Goal: Task Accomplishment & Management: Use online tool/utility

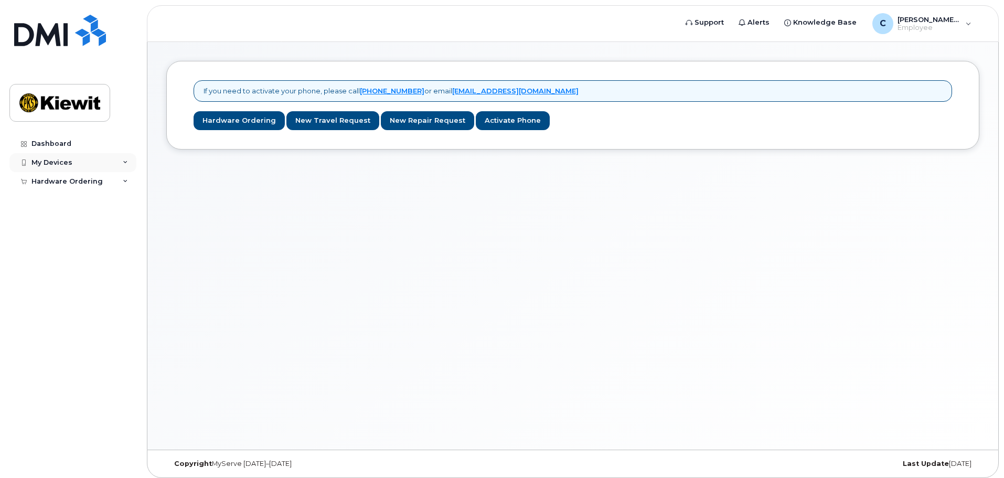
click at [73, 160] on div "My Devices" at bounding box center [72, 162] width 127 height 19
click at [70, 199] on div "Hardware Ordering" at bounding box center [66, 201] width 71 height 8
click at [51, 143] on div "Dashboard" at bounding box center [51, 143] width 40 height 8
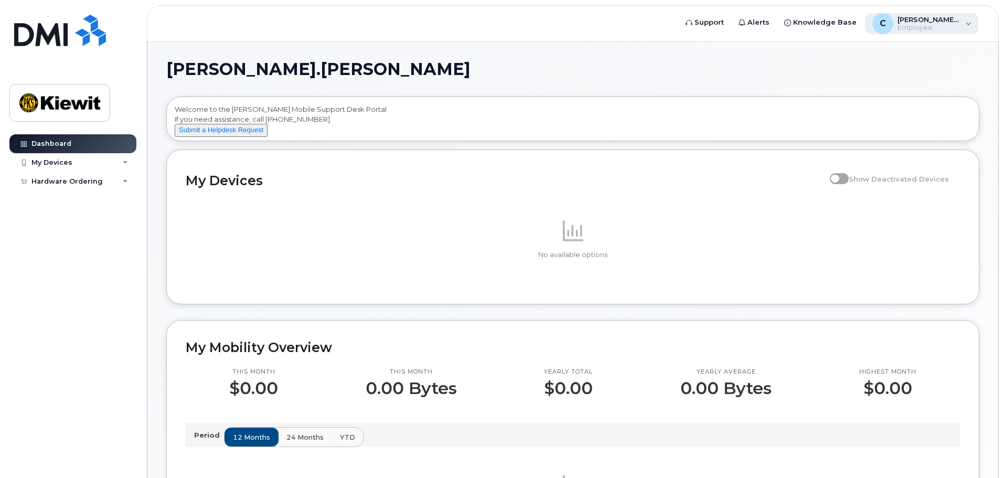
click at [965, 23] on div "C [PERSON_NAME].[PERSON_NAME] Employee" at bounding box center [922, 23] width 114 height 21
click at [722, 79] on div "[PERSON_NAME].[PERSON_NAME] Welcome to the [PERSON_NAME] Mobile Support Desk Po…" at bounding box center [572, 475] width 813 height 829
click at [92, 164] on div "My Devices" at bounding box center [72, 162] width 127 height 19
click at [82, 202] on div "Hardware Ordering" at bounding box center [66, 201] width 71 height 8
click at [317, 33] on header "Support Alerts Knowledge Base C [PERSON_NAME].[PERSON_NAME] Employee English Fr…" at bounding box center [573, 23] width 852 height 37
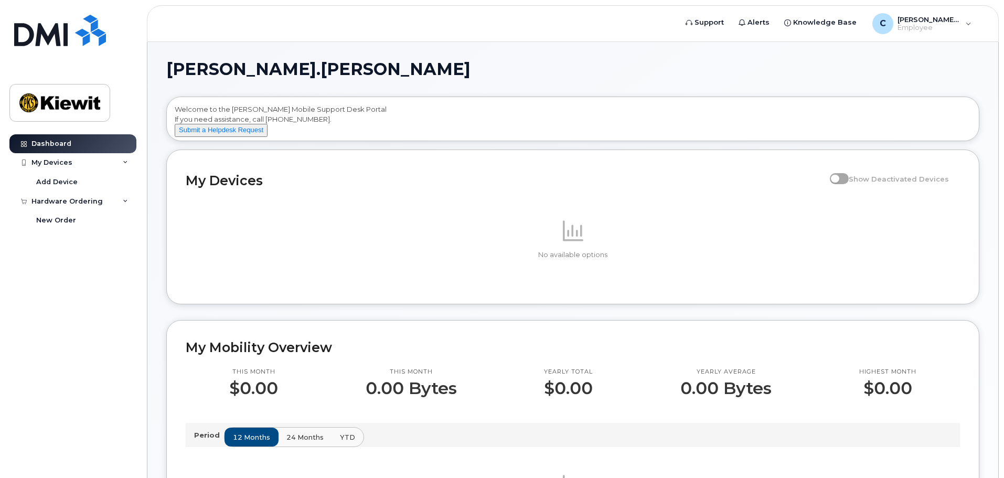
click at [454, 73] on h1 "[PERSON_NAME].[PERSON_NAME]" at bounding box center [570, 69] width 808 height 17
